Goal: Use online tool/utility: Utilize a website feature to perform a specific function

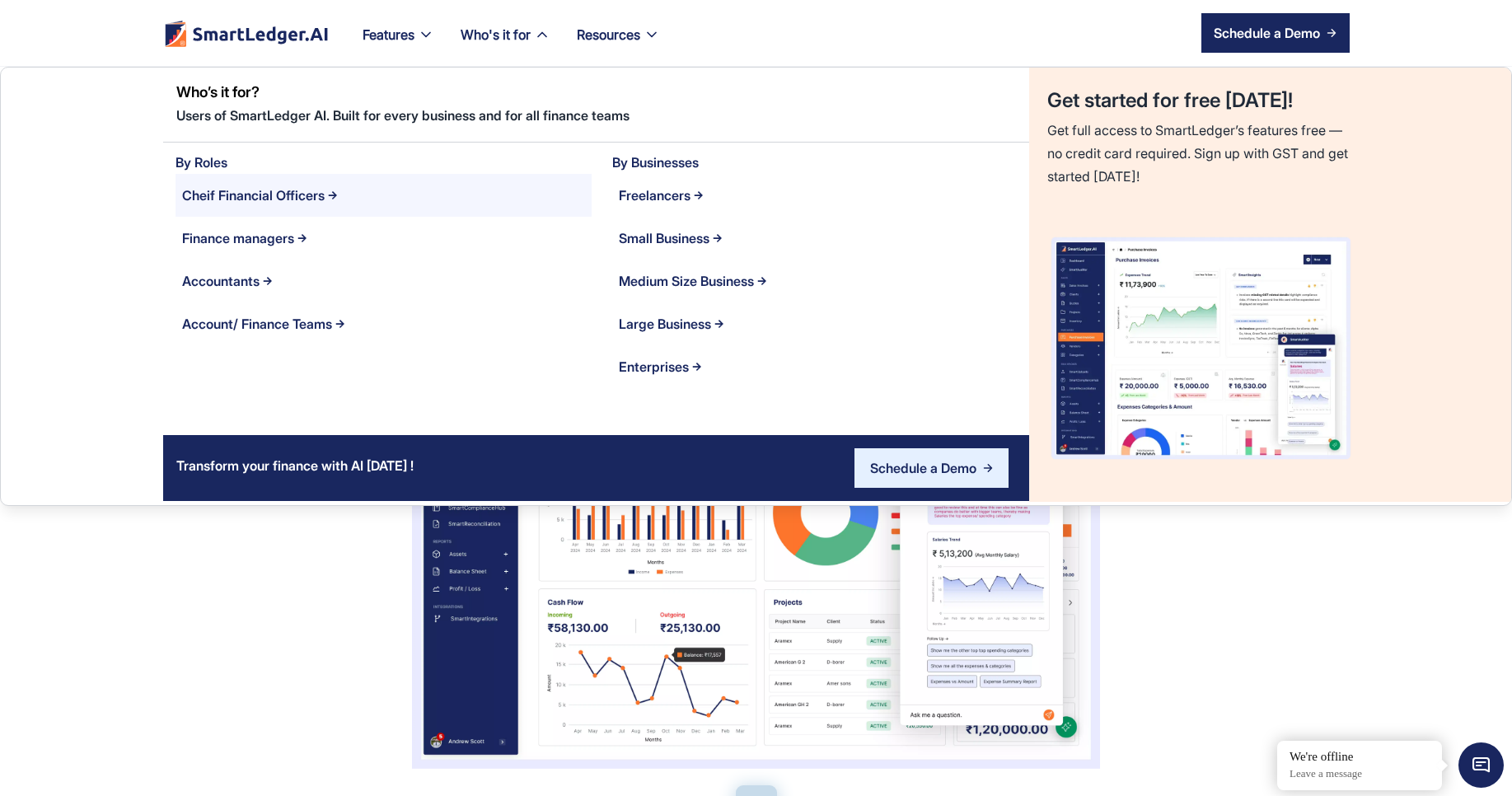
click at [279, 210] on Officers "Cheif Financial Officers" at bounding box center [384, 196] width 417 height 43
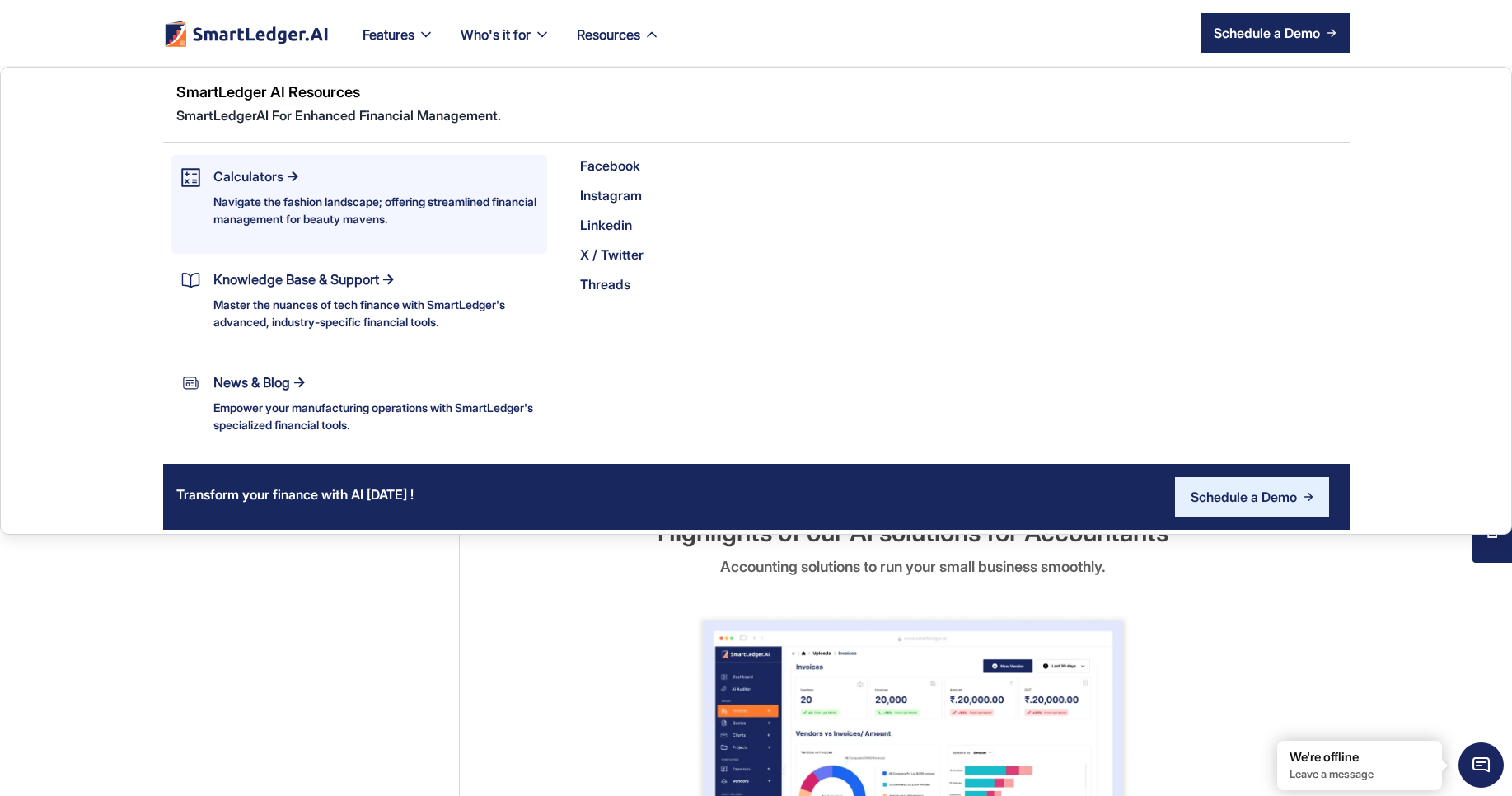
click at [259, 180] on div "Calculators" at bounding box center [249, 177] width 70 height 23
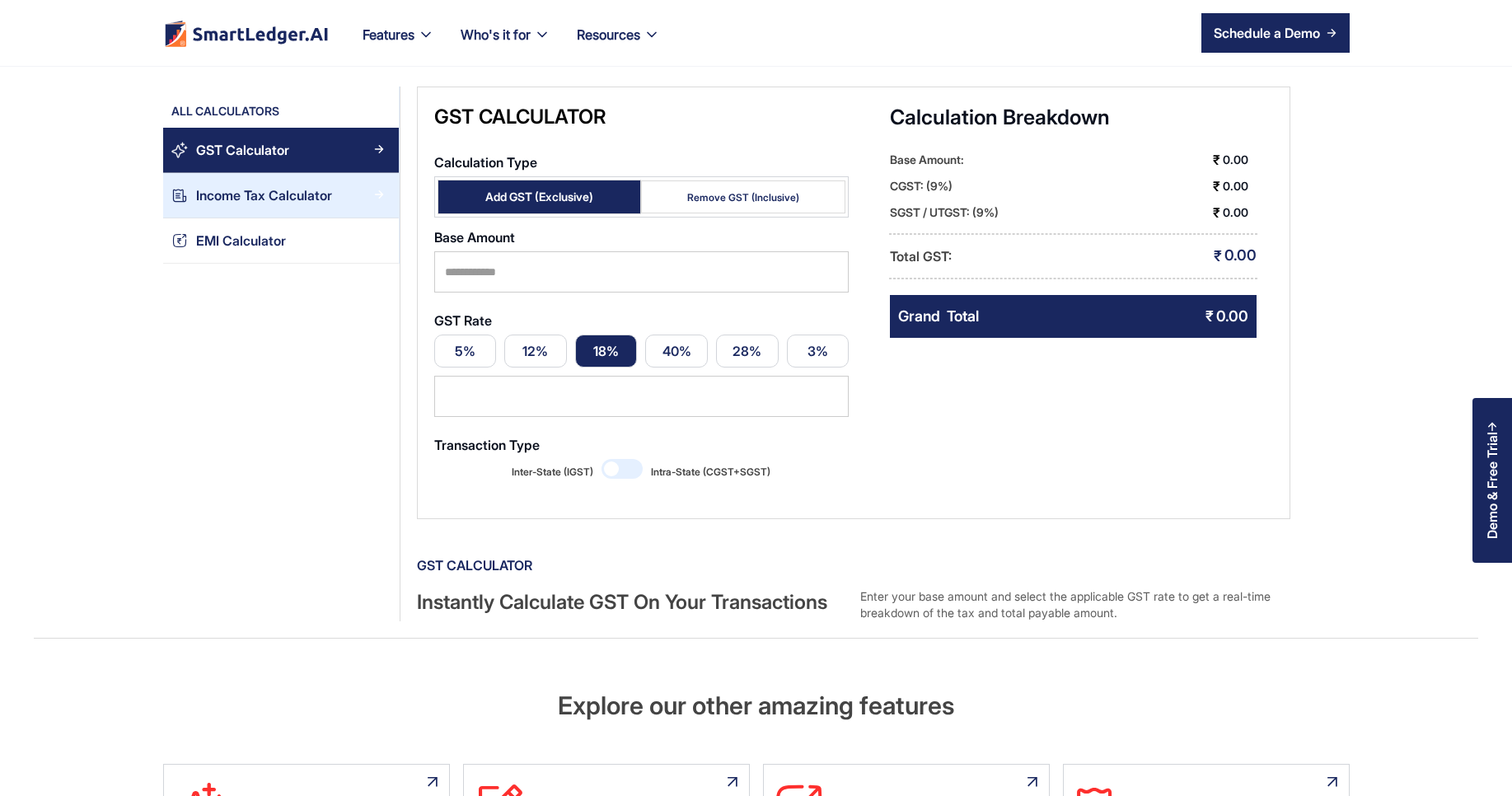
click at [281, 193] on div "Income Tax Calculator" at bounding box center [265, 196] width 136 height 22
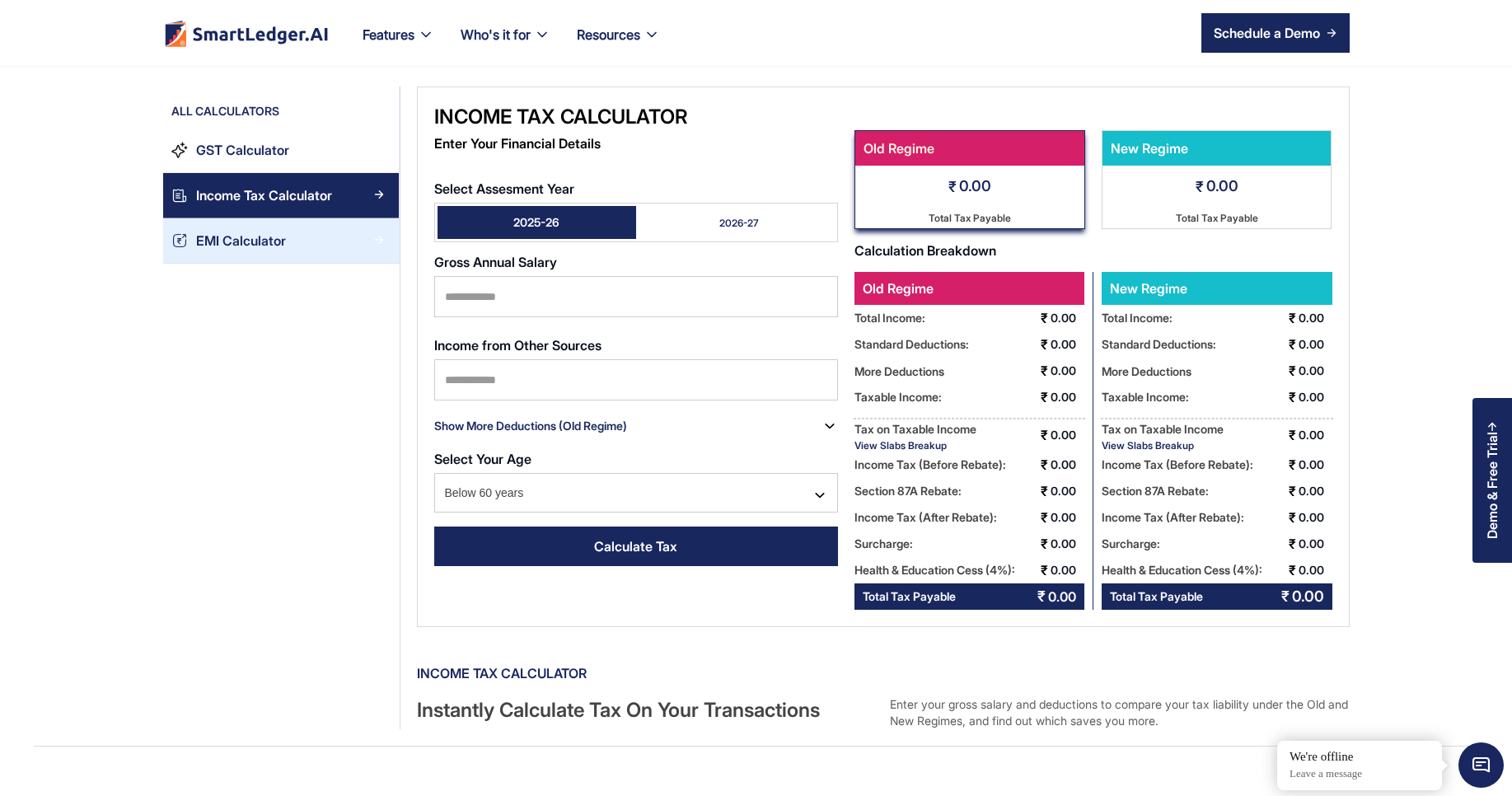
click at [261, 235] on div "EMI Calculator" at bounding box center [241, 241] width 90 height 22
click at [268, 246] on div "EMI Calculator" at bounding box center [241, 241] width 90 height 22
click at [285, 243] on div "EMI Calculator" at bounding box center [289, 241] width 203 height 22
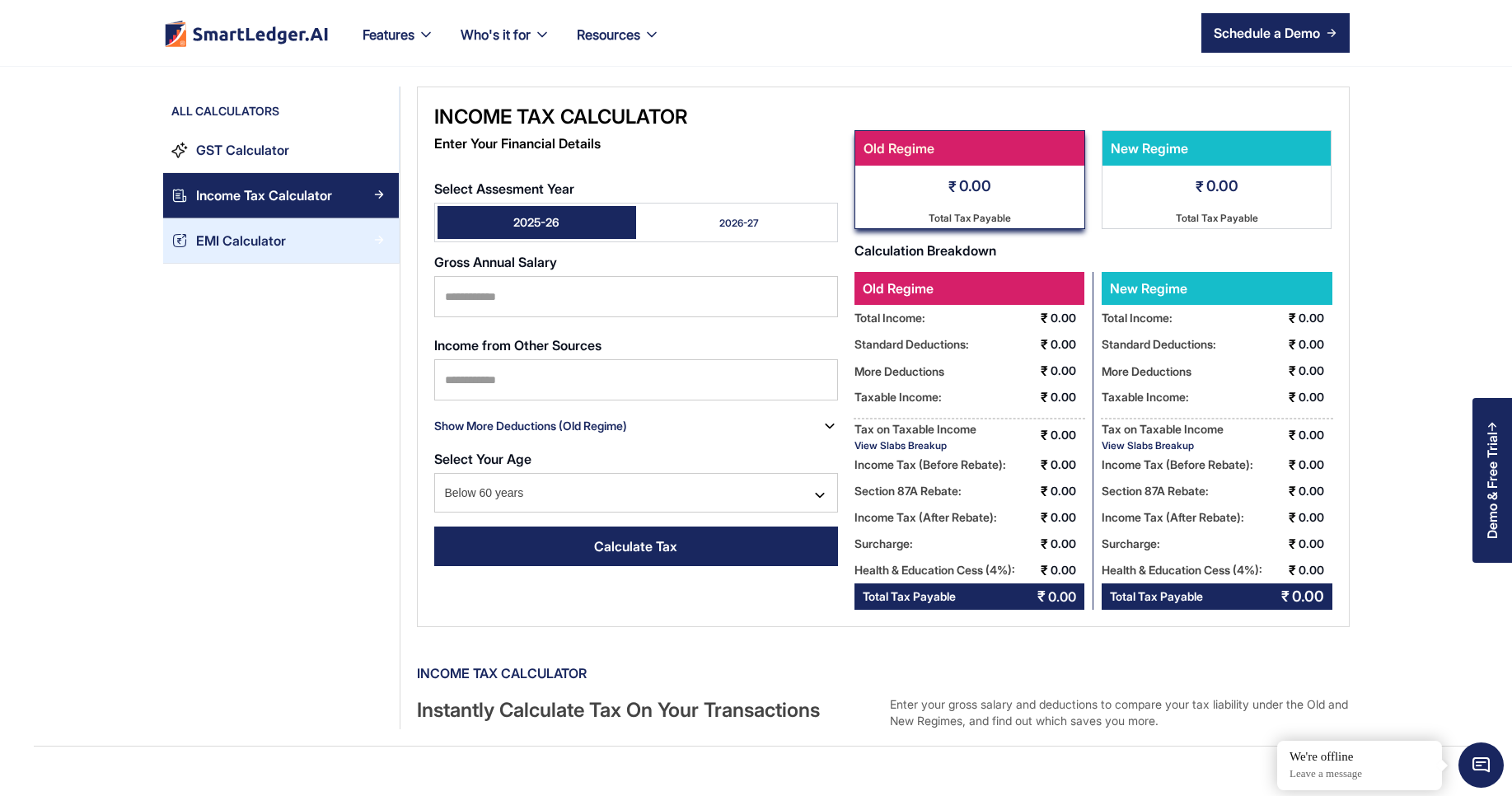
click at [285, 243] on div "EMI Calculator" at bounding box center [289, 241] width 203 height 22
click at [280, 224] on link "EMI Calculator" at bounding box center [281, 241] width 236 height 46
click at [275, 228] on link "EMI Calculator" at bounding box center [281, 241] width 236 height 46
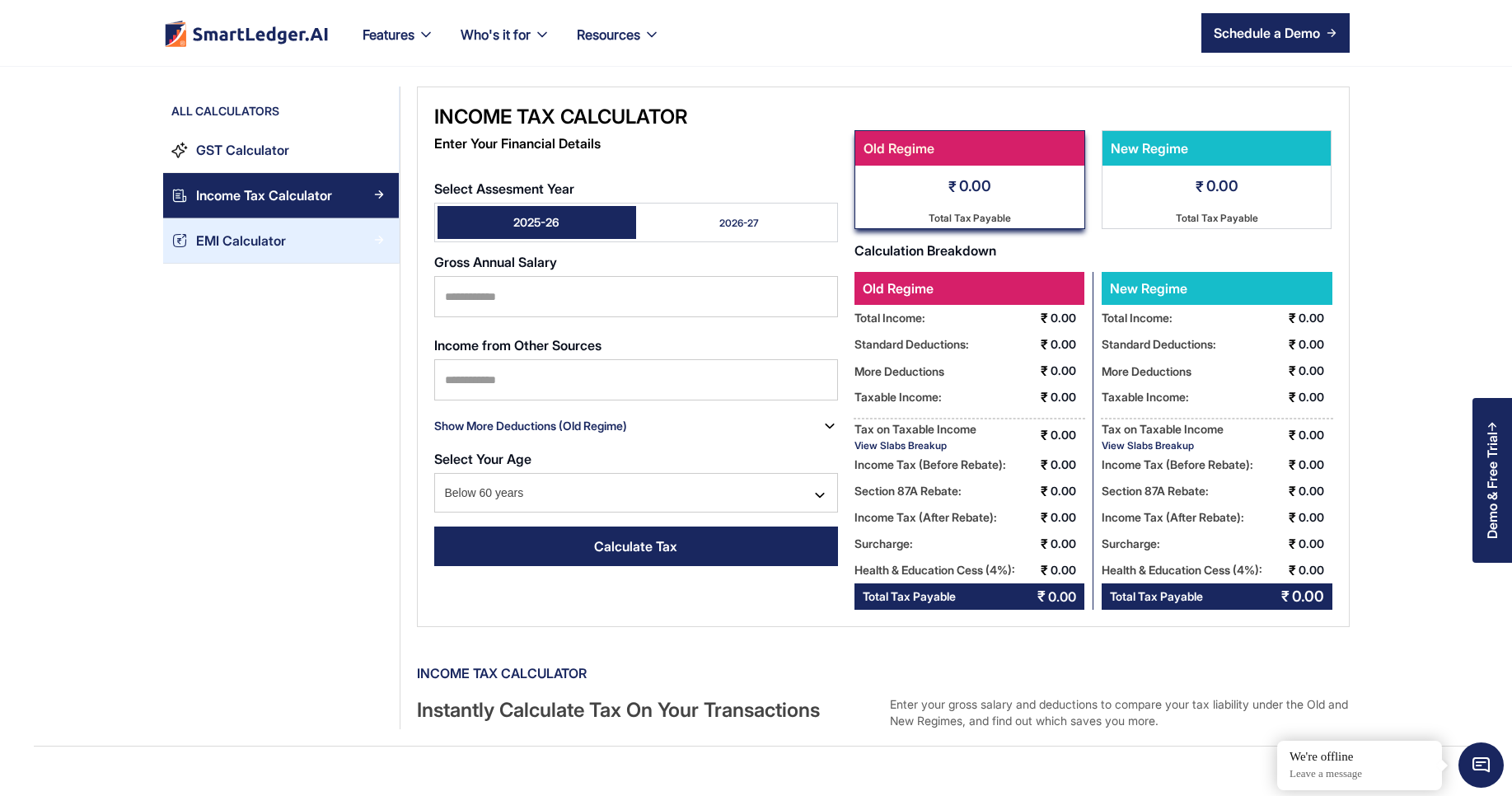
click at [260, 242] on div "EMI Calculator" at bounding box center [241, 241] width 90 height 22
click at [272, 186] on div "Income Tax Calculator" at bounding box center [265, 196] width 136 height 22
click at [598, 226] on link "2025-26" at bounding box center [537, 223] width 198 height 33
